Goal: Navigation & Orientation: Find specific page/section

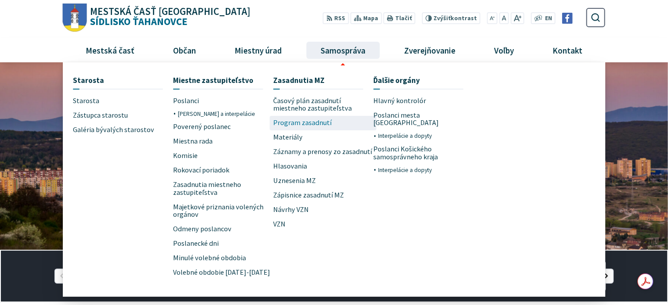
click at [313, 124] on span "Program zasadnutí" at bounding box center [302, 123] width 58 height 14
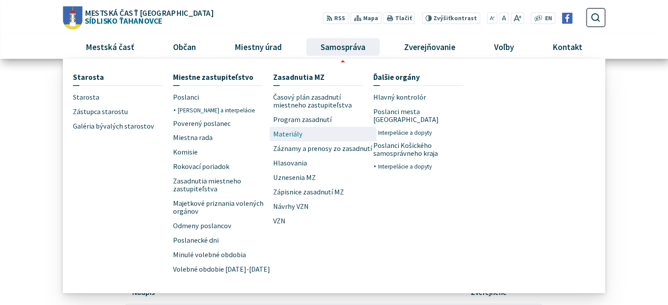
click at [297, 136] on span "Materiály" at bounding box center [287, 134] width 29 height 14
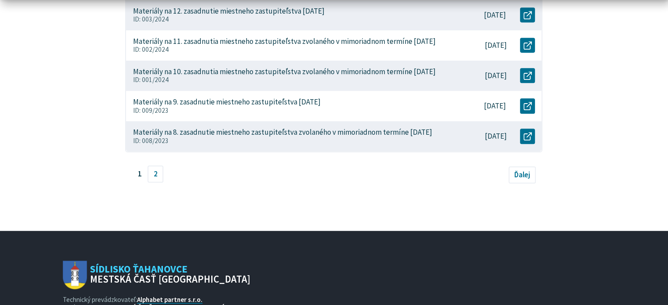
scroll to position [527, 0]
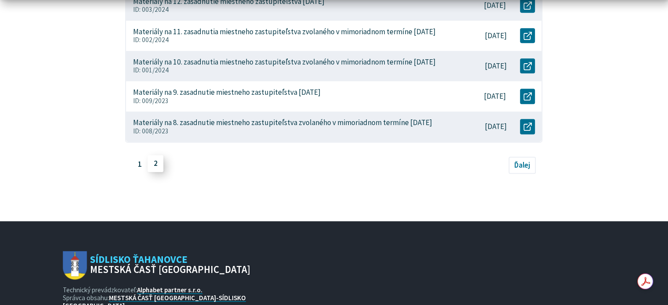
click at [159, 172] on link "2" at bounding box center [156, 164] width 16 height 17
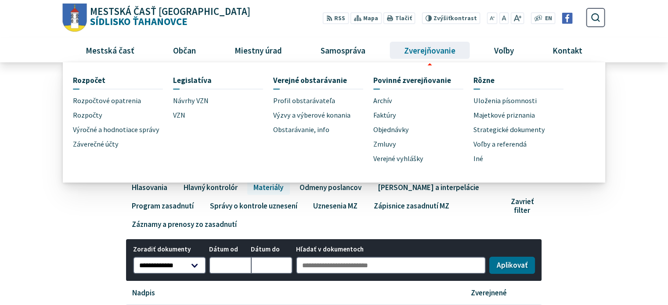
click at [436, 55] on span "Zverejňovanie" at bounding box center [430, 50] width 58 height 24
click at [385, 98] on span "Archív" at bounding box center [382, 101] width 19 height 14
click at [387, 99] on span "Archív" at bounding box center [382, 101] width 19 height 14
click at [394, 97] on link "Archív" at bounding box center [423, 101] width 100 height 14
